Goal: Communication & Community: Answer question/provide support

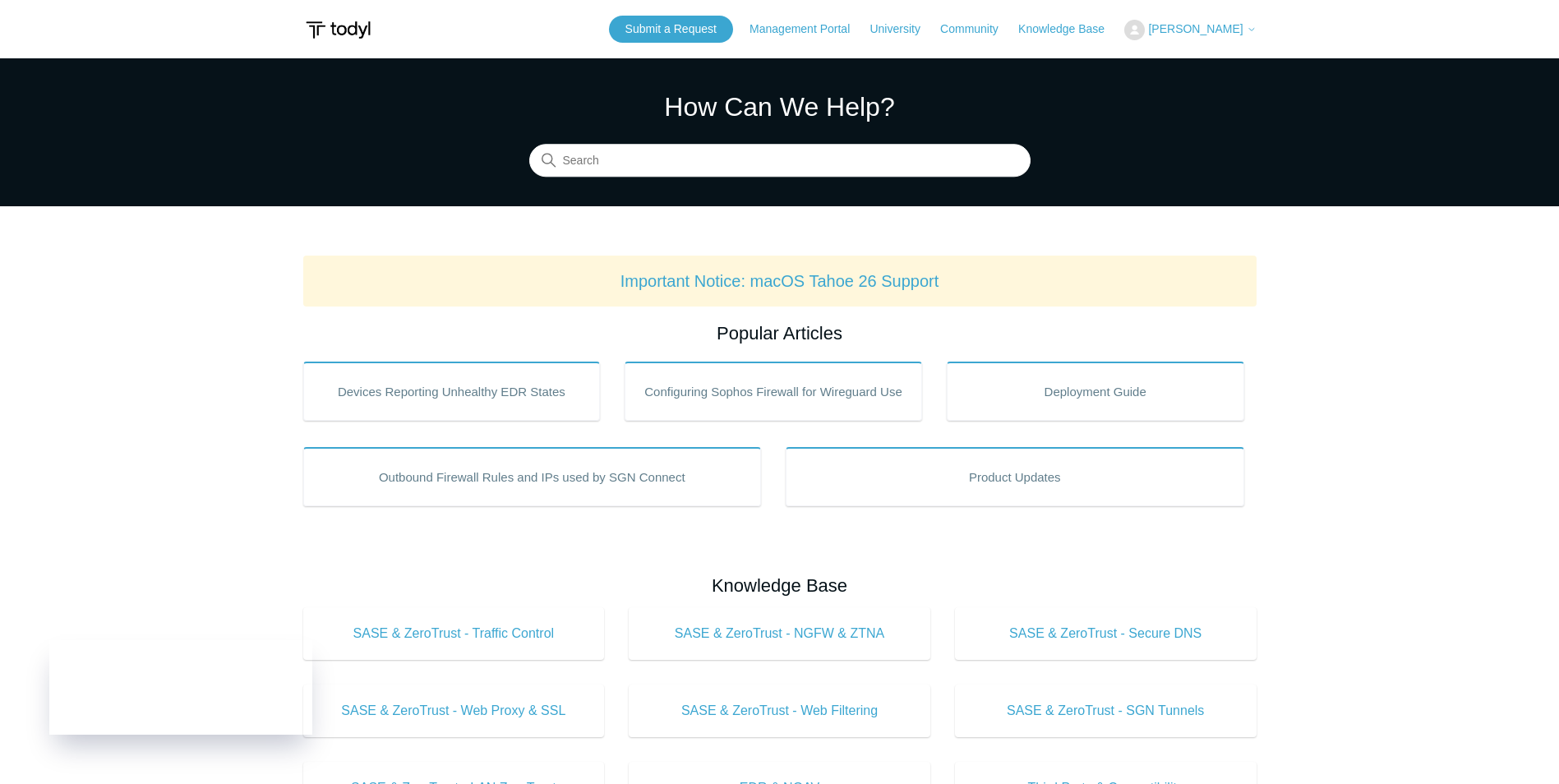
click at [1214, 28] on span "[PERSON_NAME]" at bounding box center [1195, 29] width 95 height 13
click at [1208, 60] on link "My Support Requests" at bounding box center [1205, 65] width 160 height 29
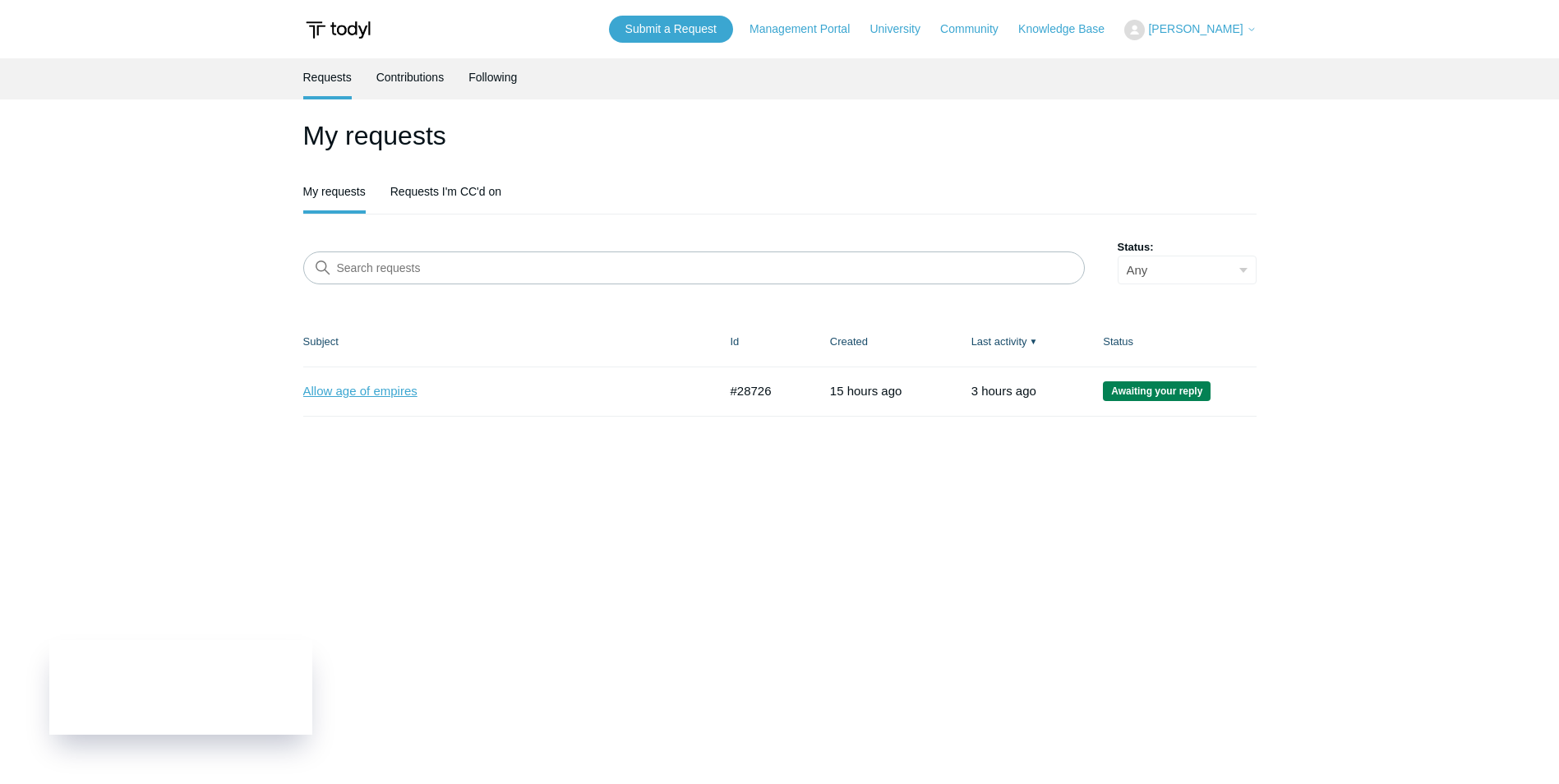
click at [407, 392] on link "Allow age of empires" at bounding box center [498, 392] width 391 height 19
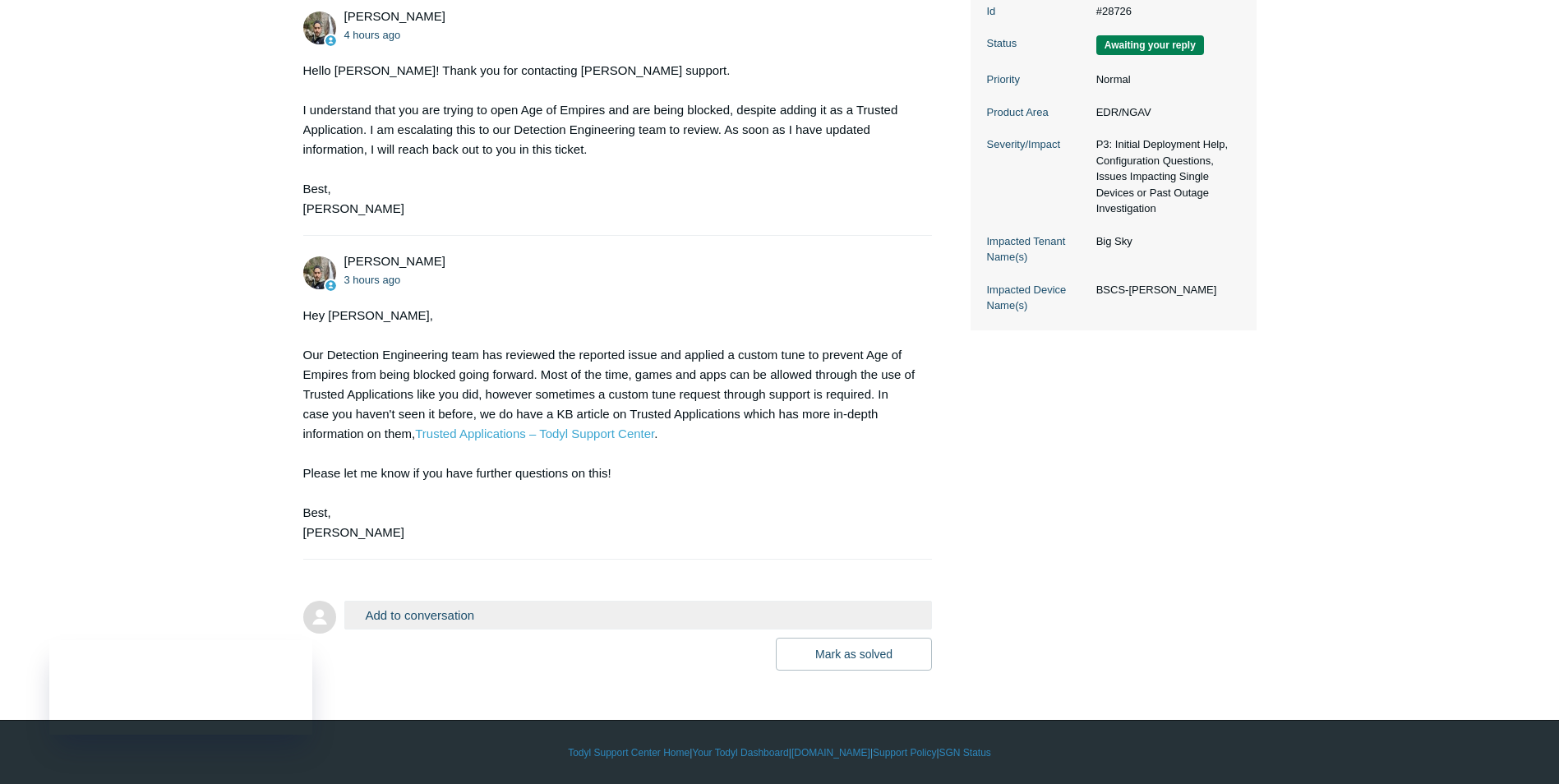
scroll to position [398, 0]
click at [465, 598] on form "Add to conversation CC Add emails Drag files here or click to add a file Mark a…" at bounding box center [618, 622] width 630 height 95
click at [465, 606] on button "Add to conversation" at bounding box center [639, 614] width 588 height 29
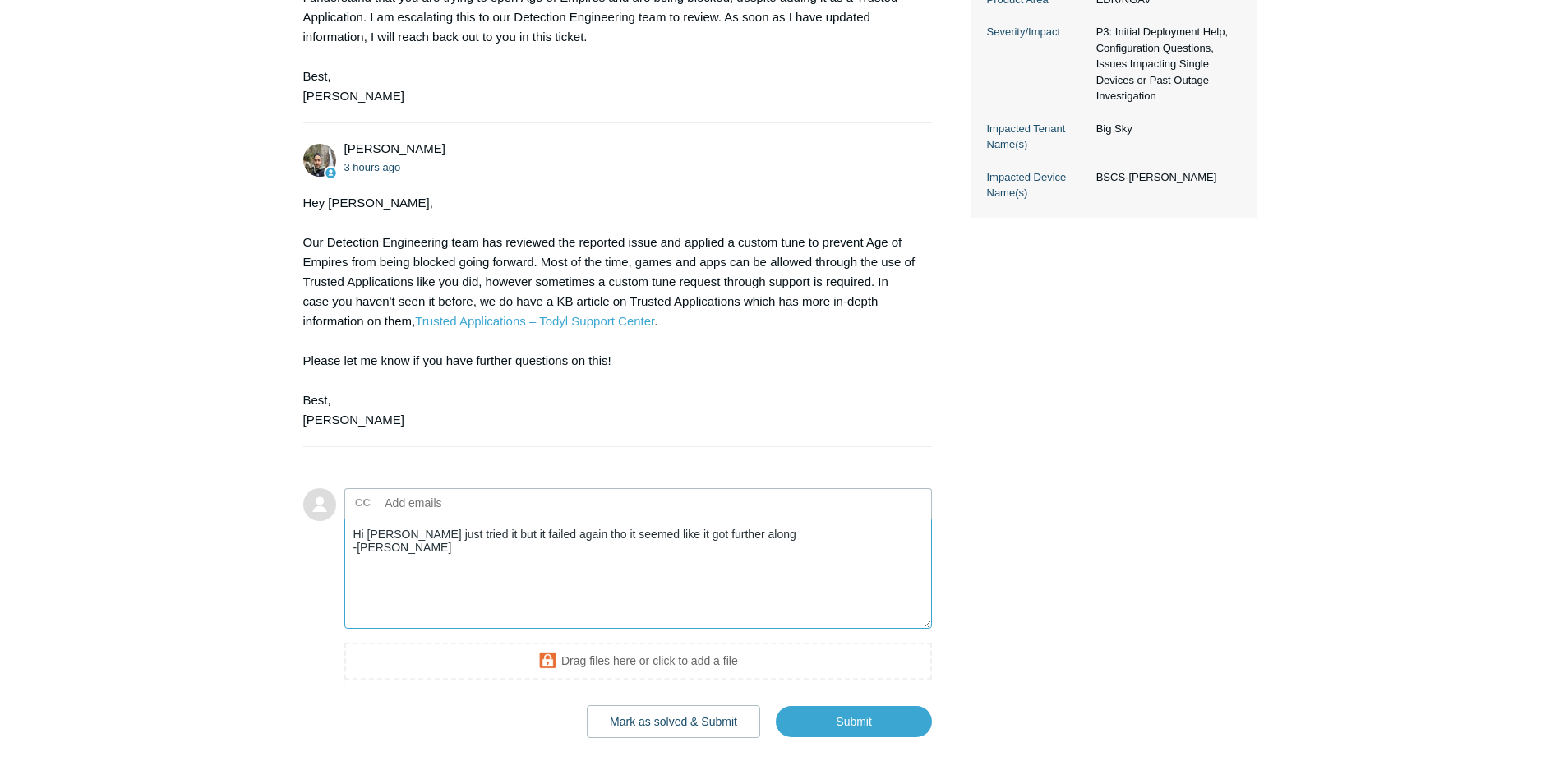
scroll to position [579, 0]
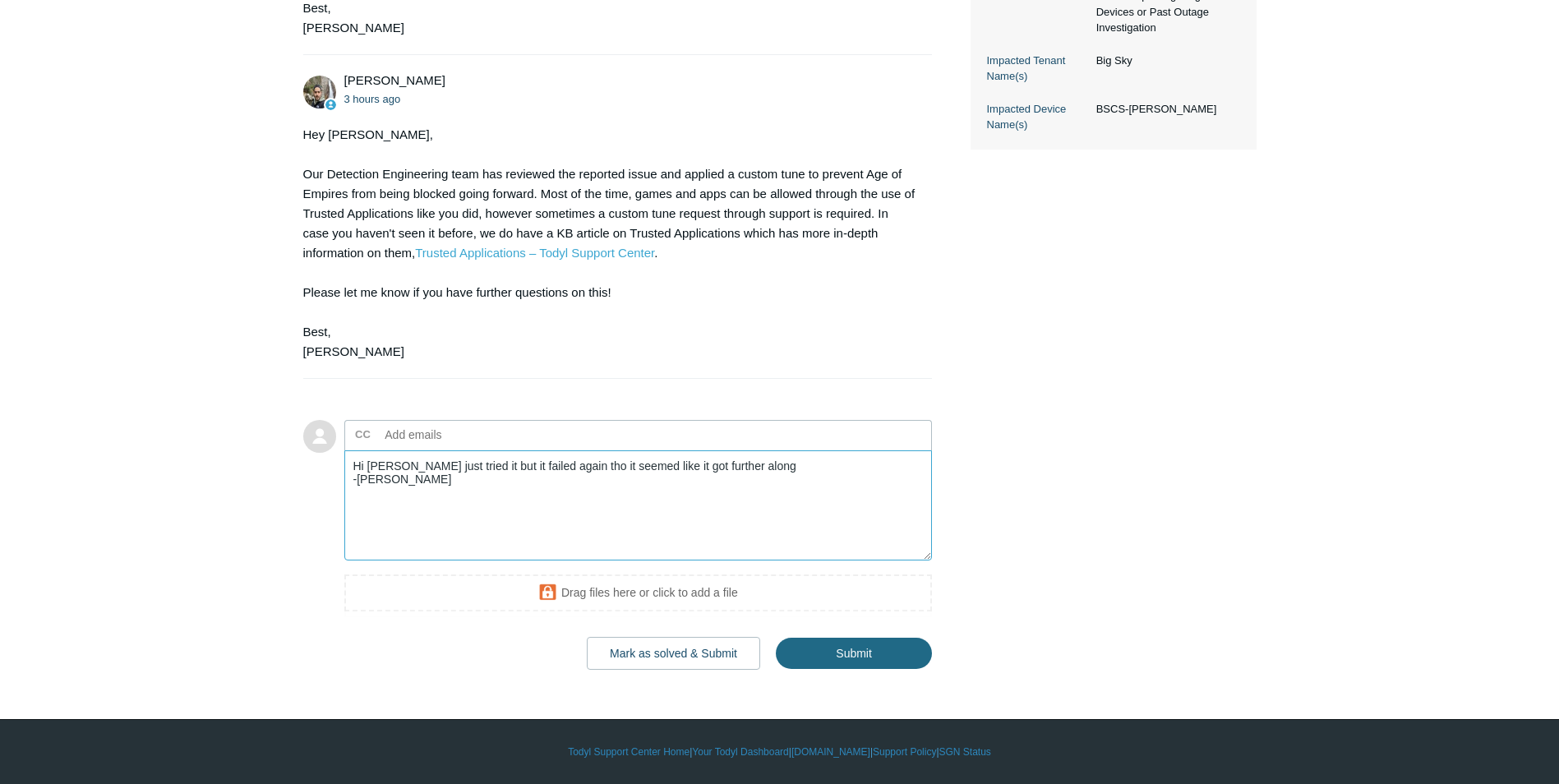
type textarea "Hi Michael - I just tried it but it failed again tho it seemed like it got furt…"
click at [824, 664] on input "Submit" at bounding box center [854, 654] width 156 height 33
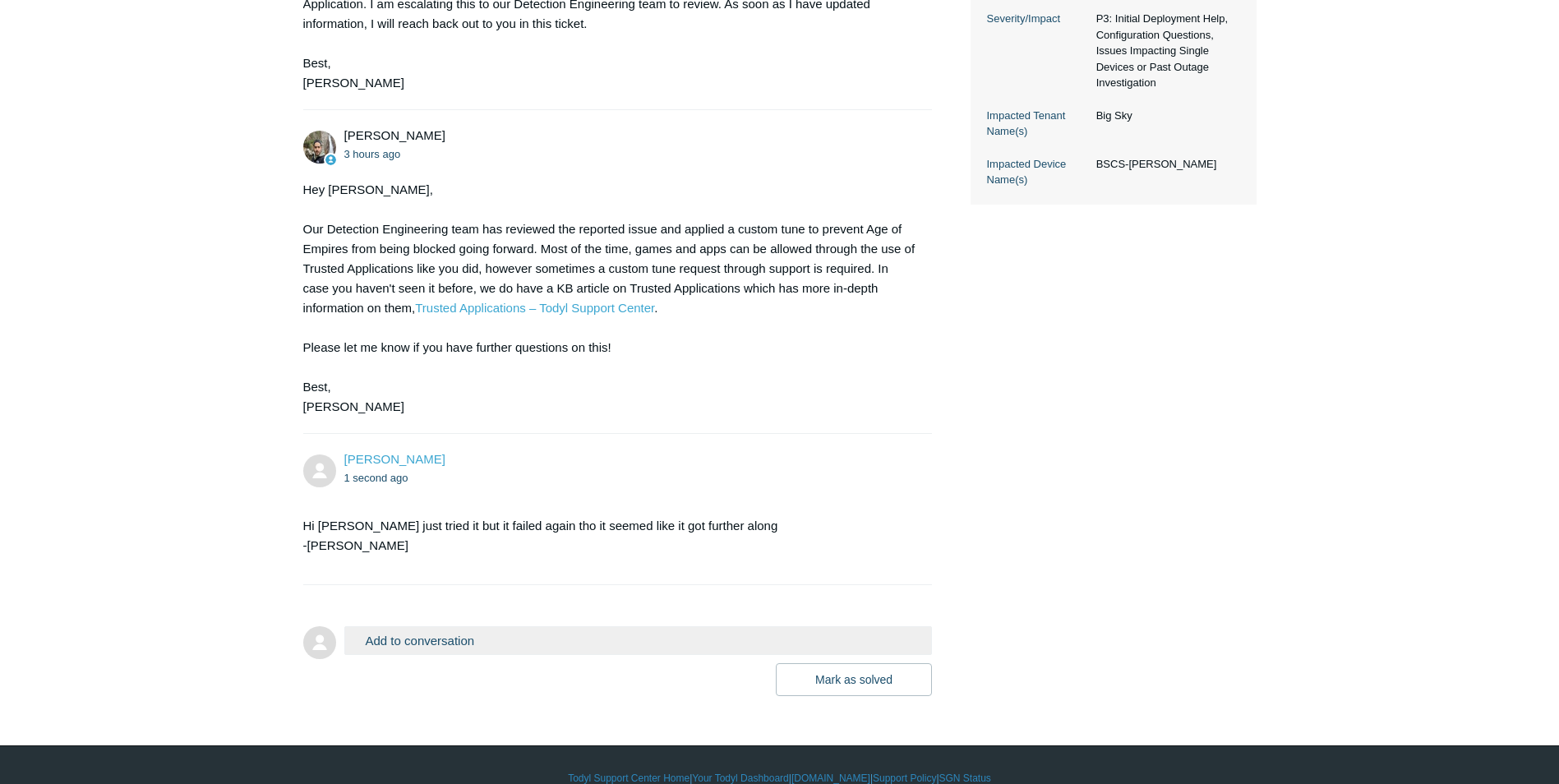
scroll to position [550, 0]
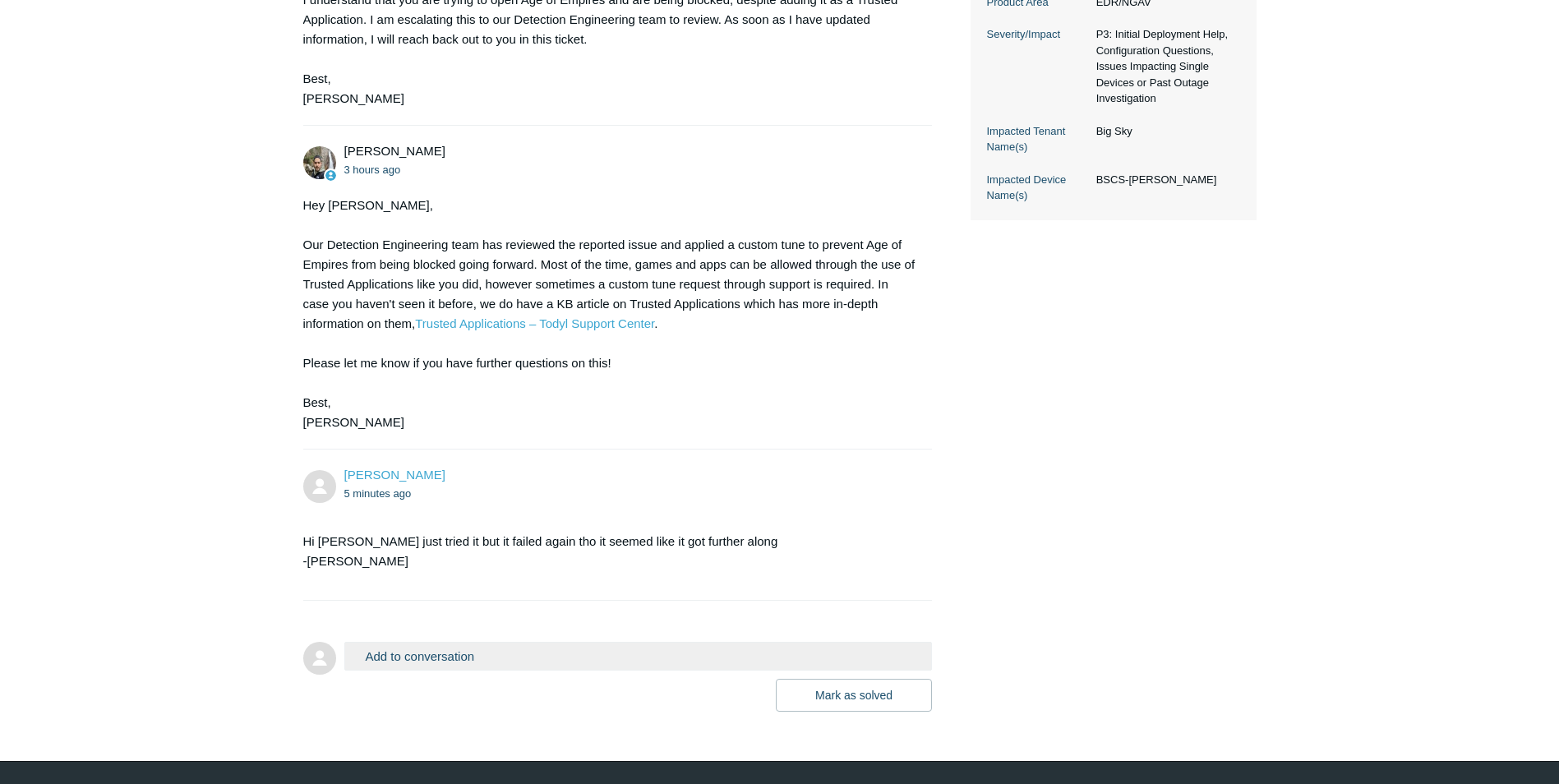
scroll to position [550, 0]
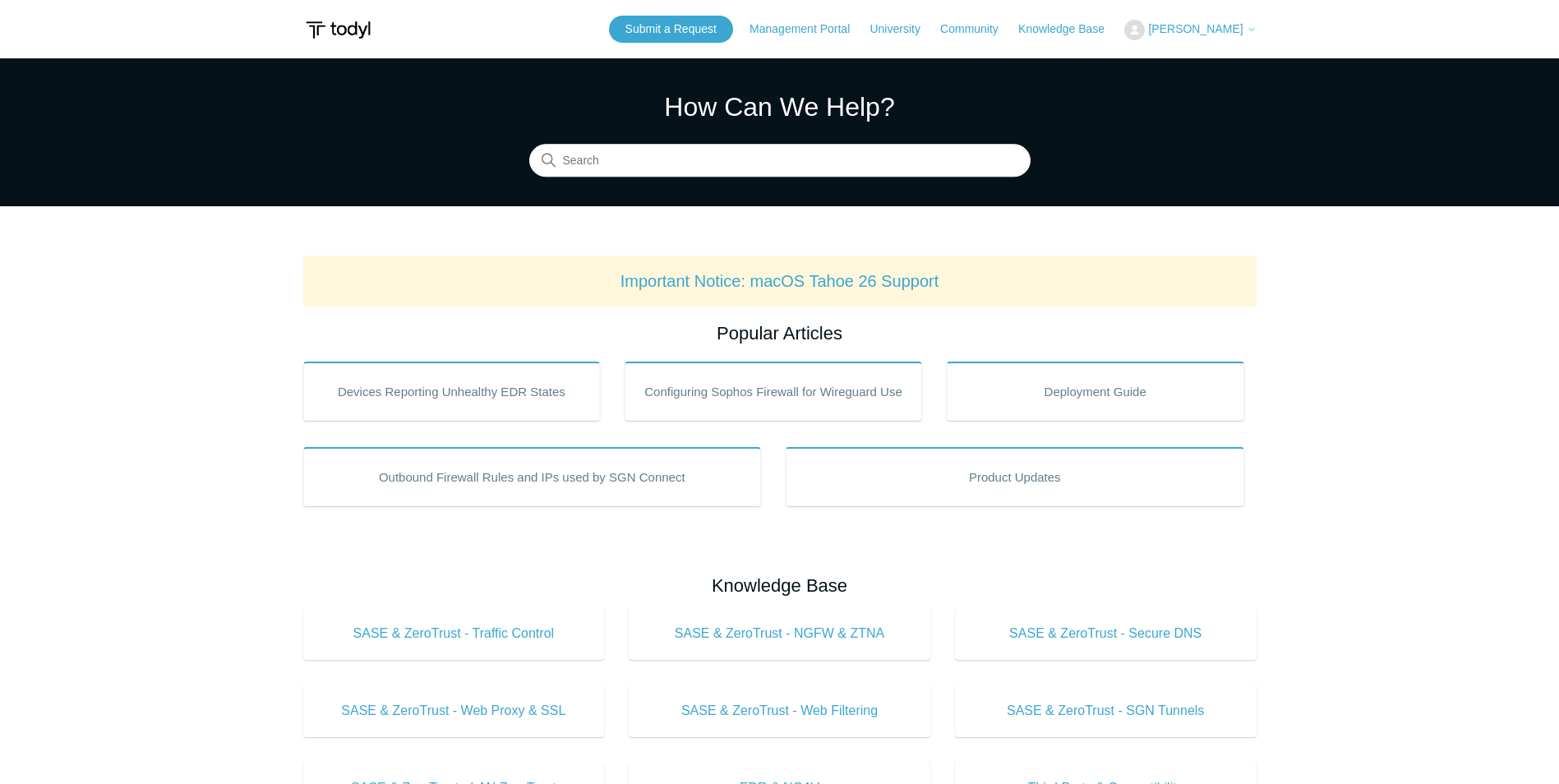
click at [1205, 24] on span "[PERSON_NAME]" at bounding box center [1195, 29] width 95 height 13
click at [1193, 57] on link "My Support Requests" at bounding box center [1205, 65] width 160 height 29
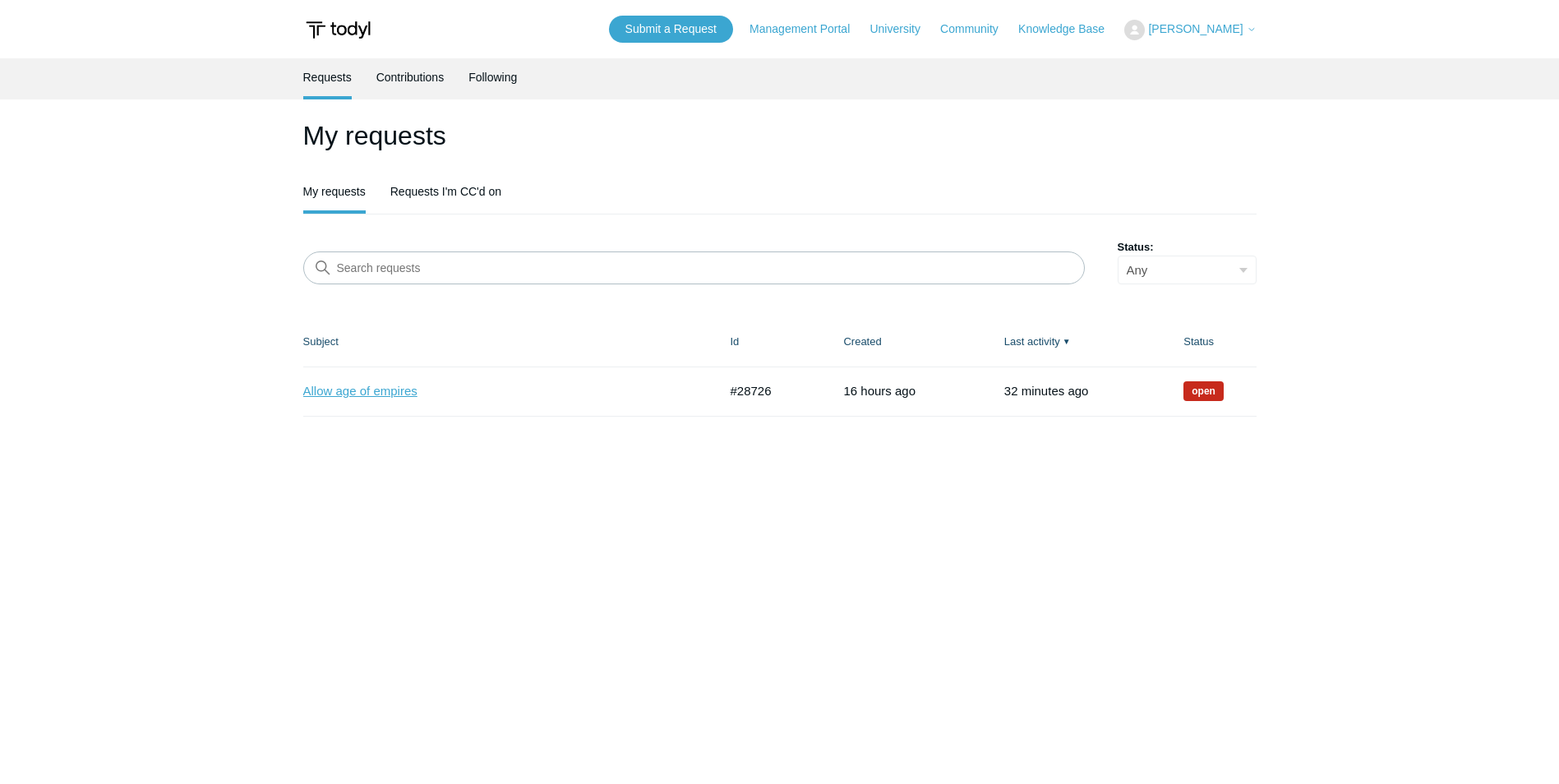
click at [370, 392] on link "Allow age of empires" at bounding box center [498, 392] width 391 height 19
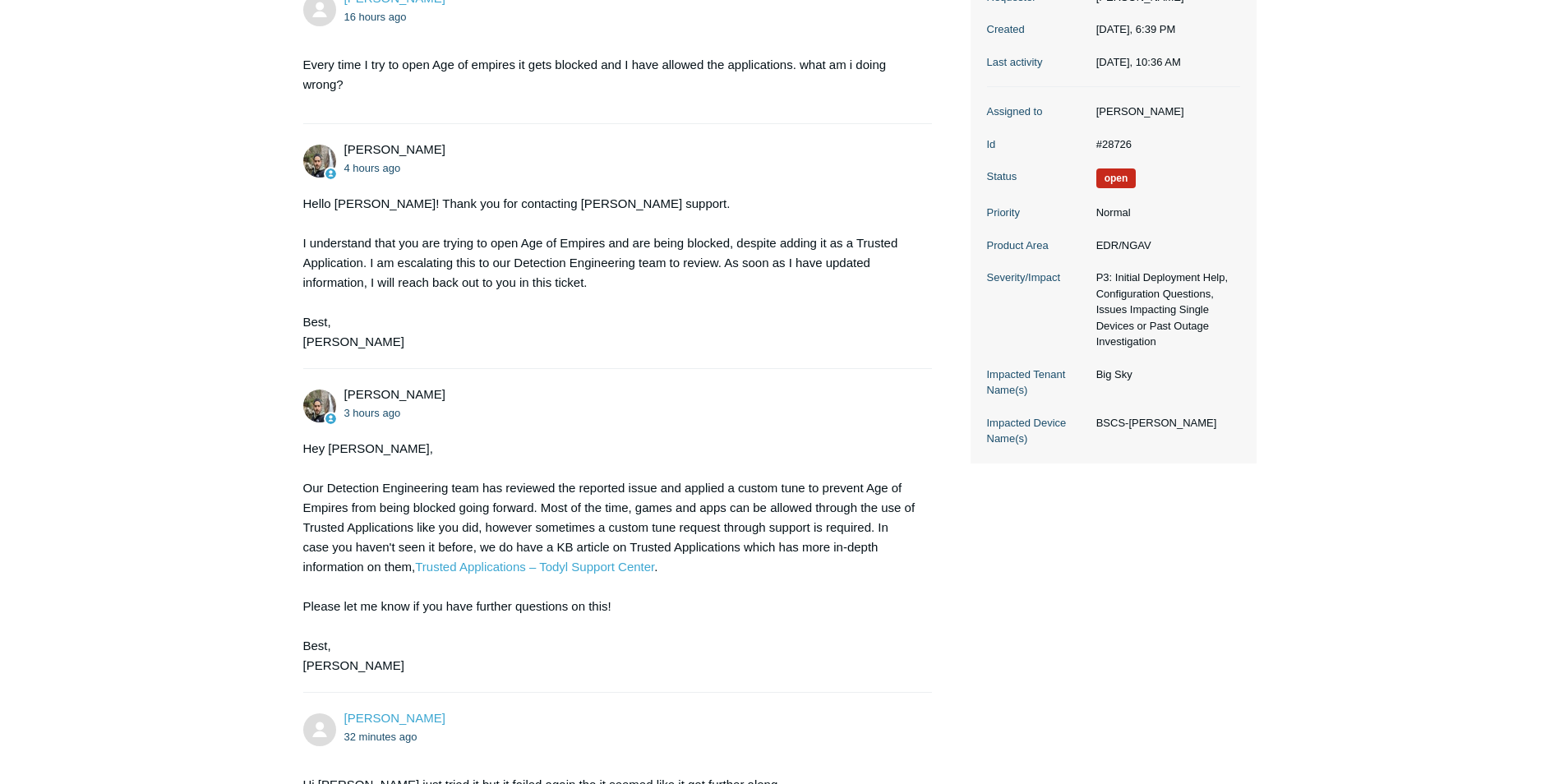
scroll to position [550, 0]
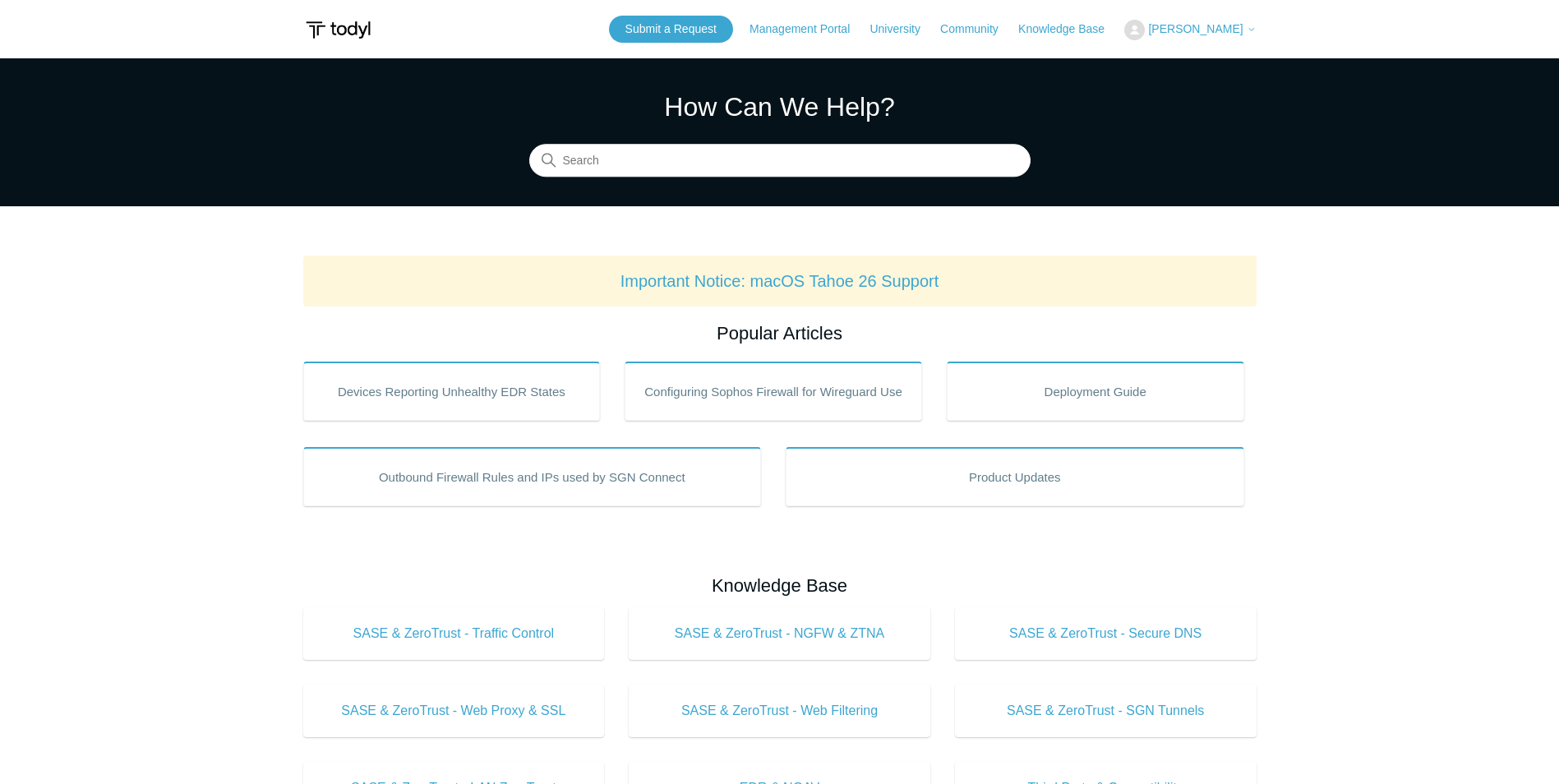
click at [1184, 8] on header "Submit a Request Management Portal University Community Knowledge Base [PERSON_…" at bounding box center [780, 29] width 953 height 58
click at [1185, 22] on div "Submit a Request Management Portal University Community Knowledge Base James Kr…" at bounding box center [932, 29] width 647 height 27
drag, startPoint x: 1185, startPoint y: 22, endPoint x: 1180, endPoint y: 33, distance: 12.1
click at [1180, 33] on span "[PERSON_NAME]" at bounding box center [1195, 29] width 95 height 13
click at [1174, 65] on link "My Support Requests" at bounding box center [1205, 65] width 160 height 29
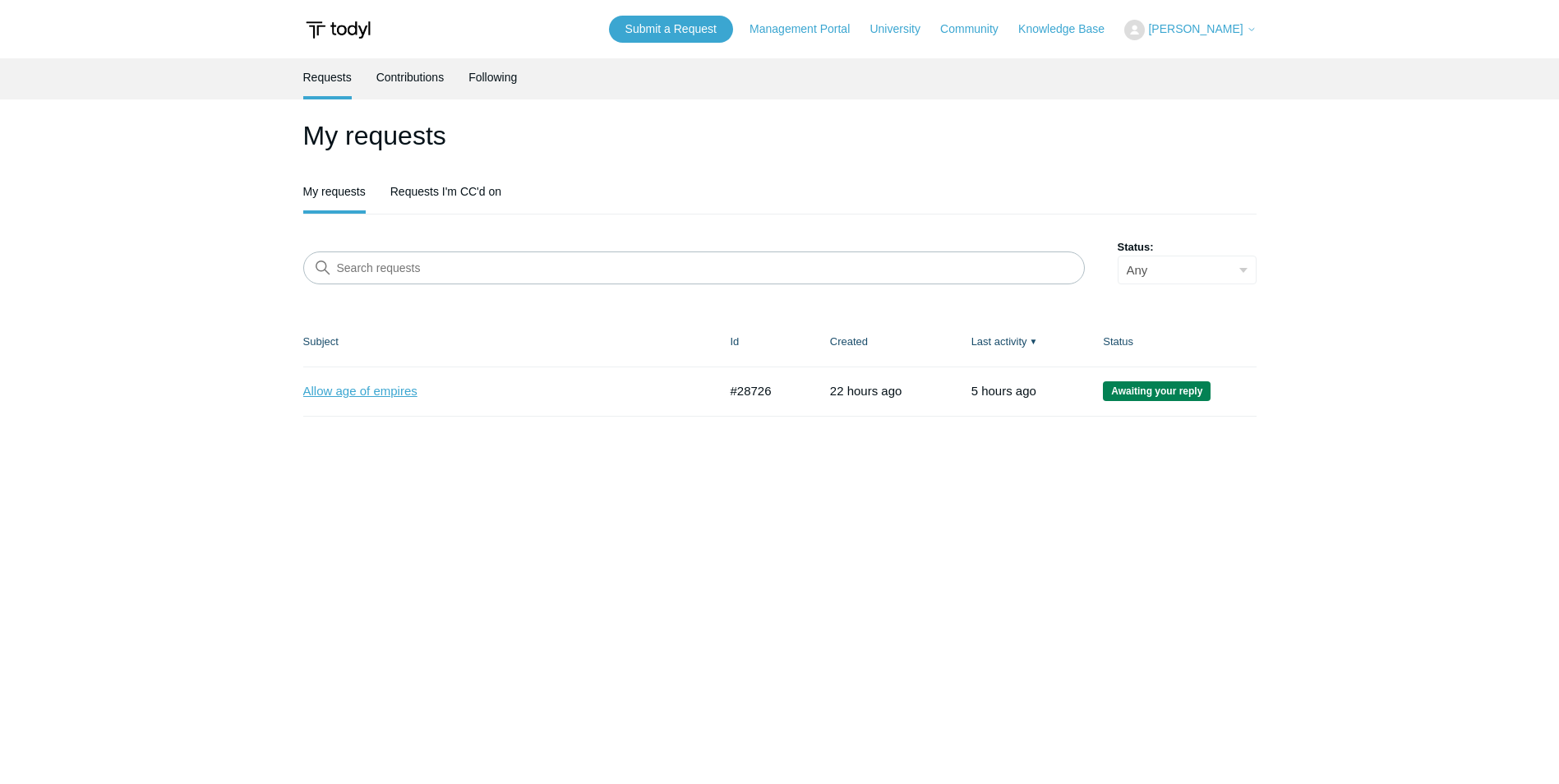
click at [354, 389] on link "Allow age of empires" at bounding box center [498, 392] width 391 height 19
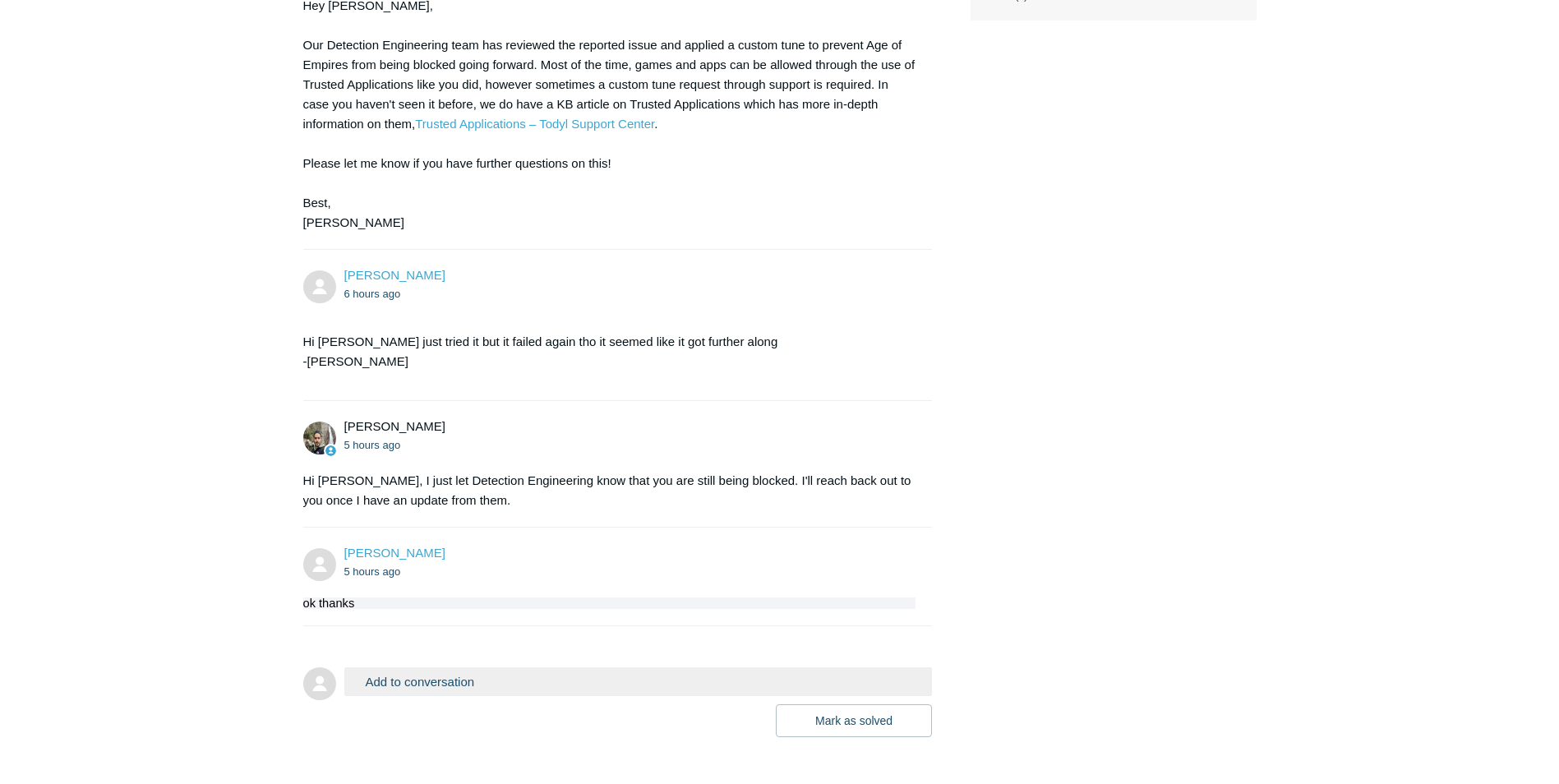
scroll to position [775, 0]
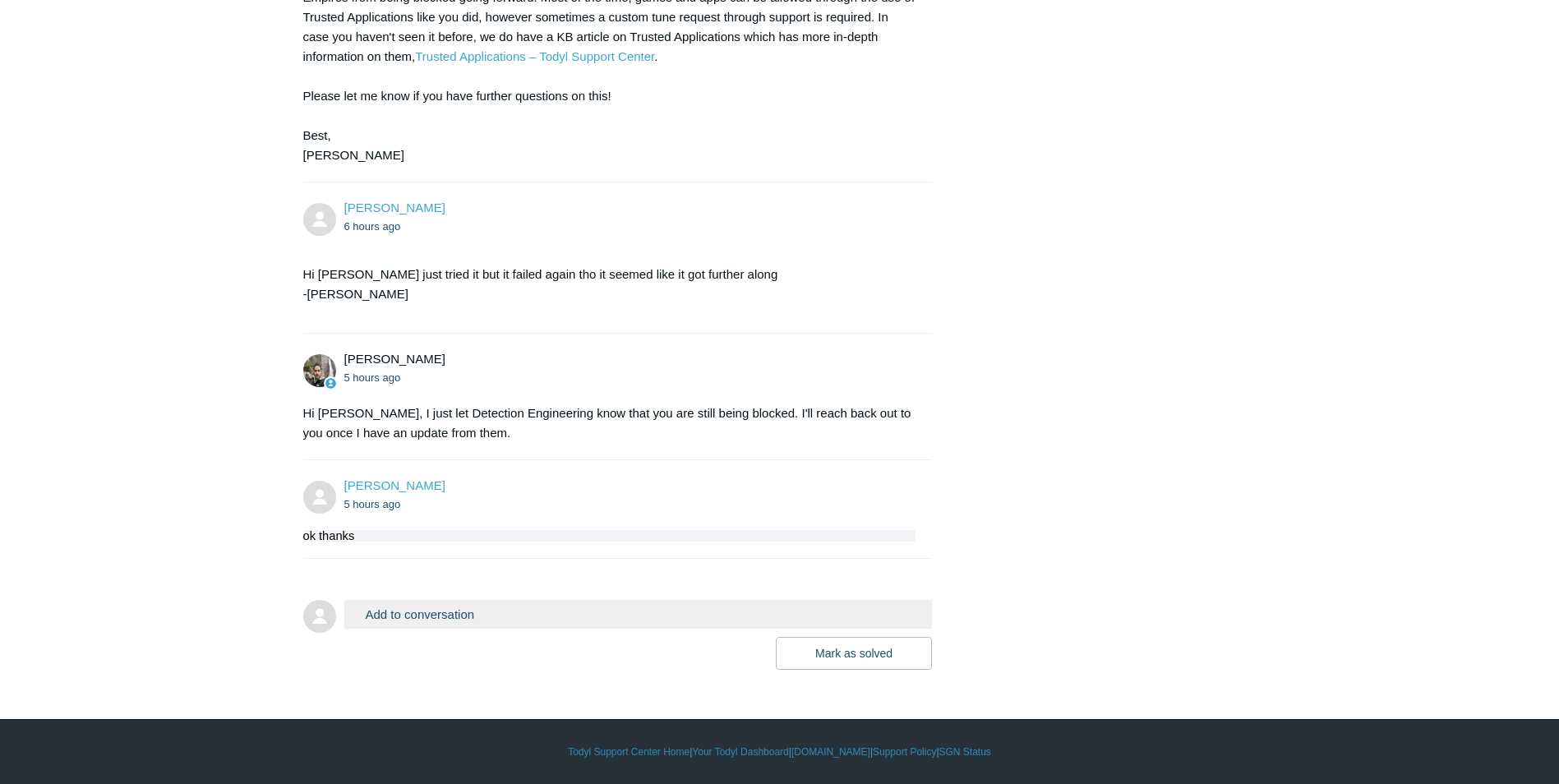
click at [909, 540] on section "ok thanks" at bounding box center [610, 536] width 613 height 11
click at [910, 540] on section "ok thanks" at bounding box center [610, 536] width 613 height 11
click at [327, 377] on icon at bounding box center [331, 383] width 14 height 14
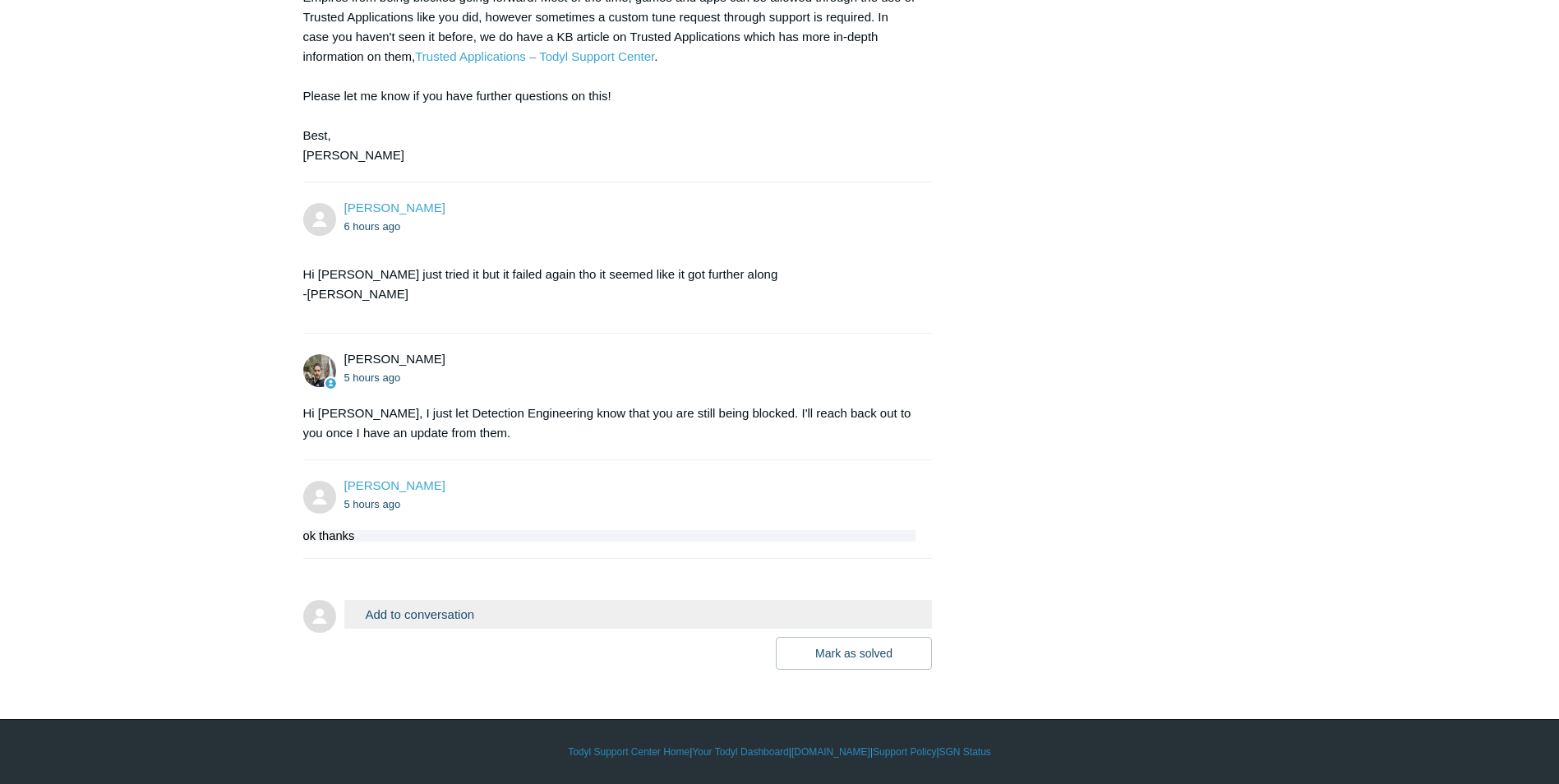
click at [330, 383] on icon at bounding box center [330, 382] width 10 height 10
